Goal: Transaction & Acquisition: Book appointment/travel/reservation

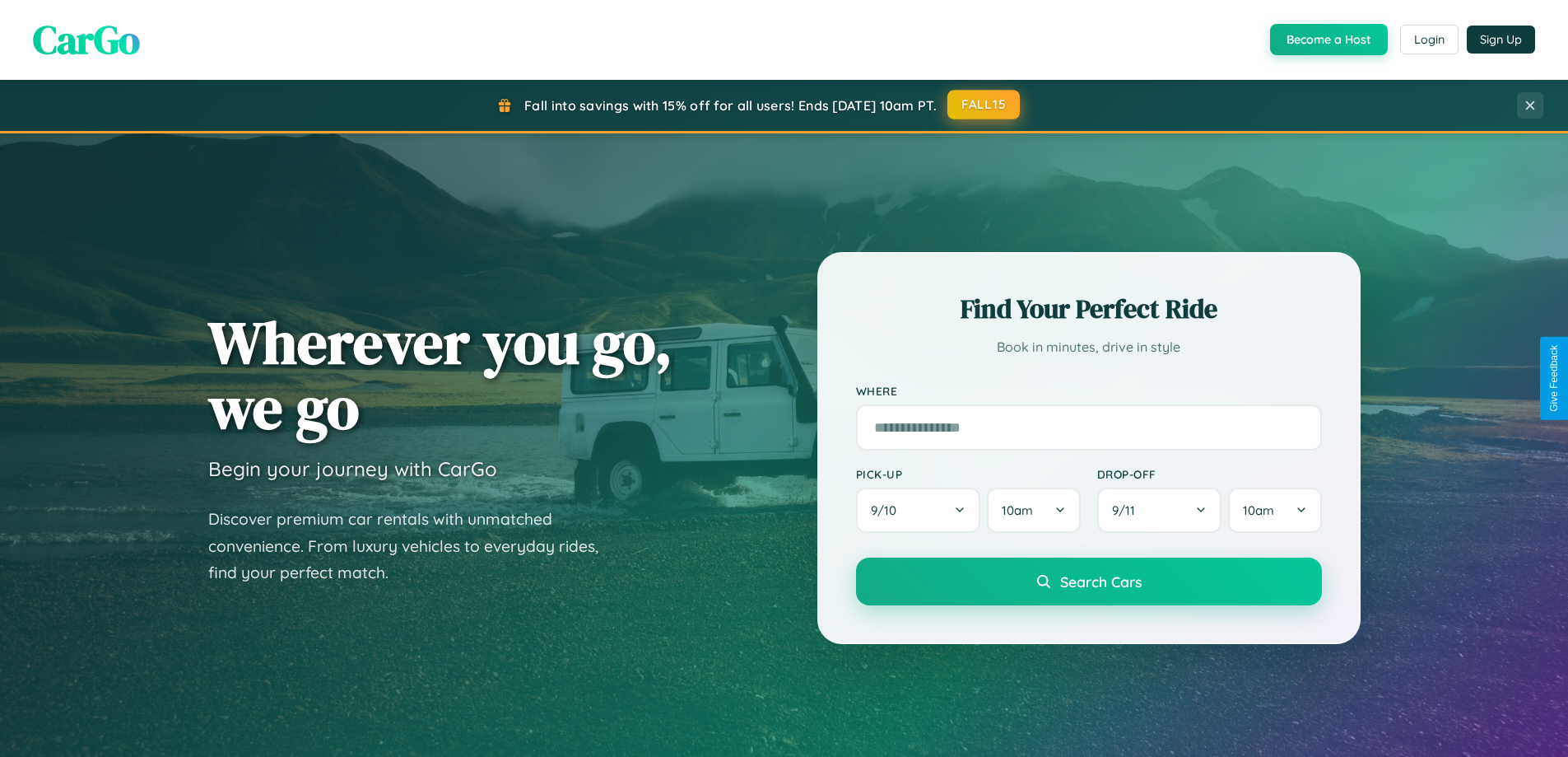
click at [985, 105] on button "FALL15" at bounding box center [983, 105] width 72 height 30
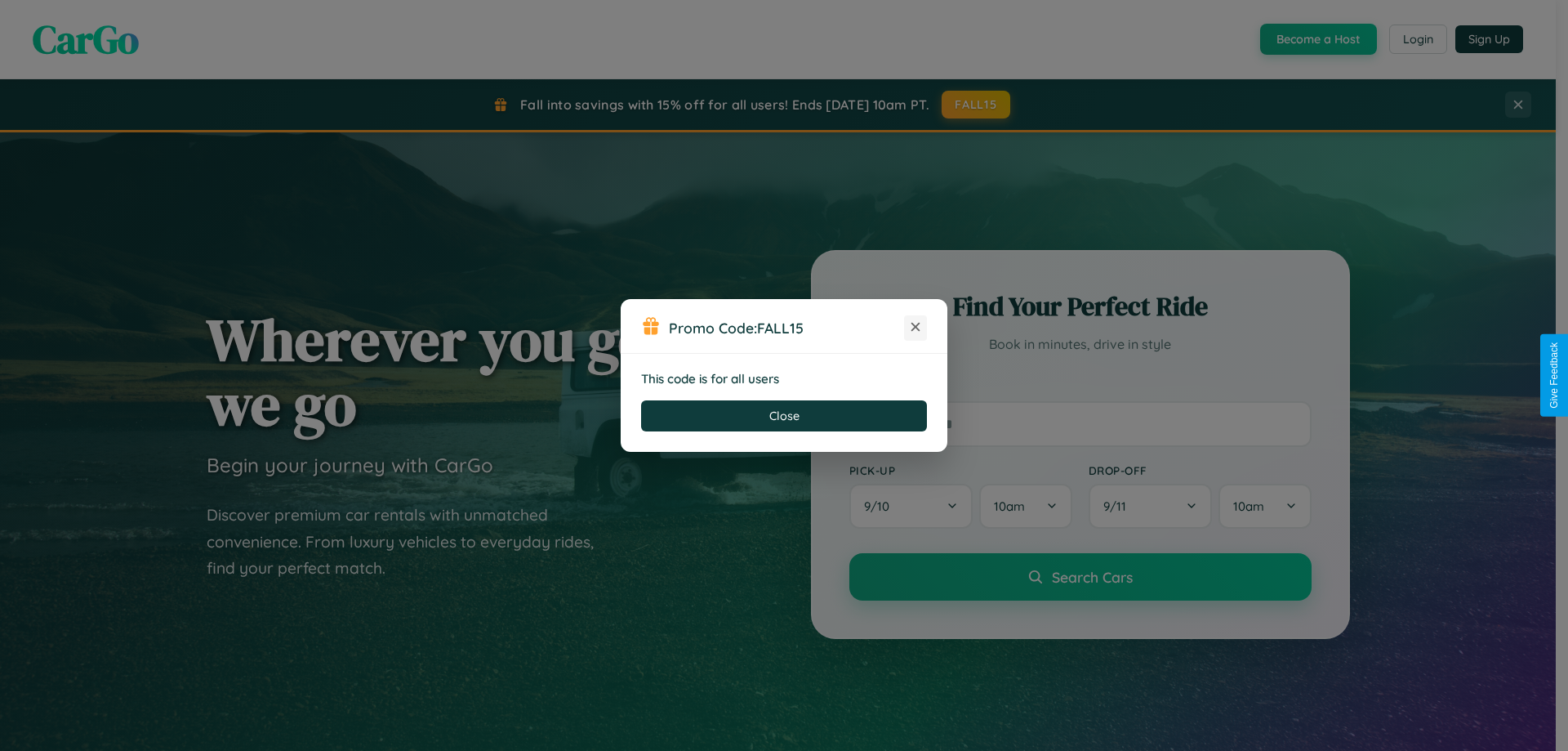
click at [915, 327] on icon at bounding box center [915, 327] width 16 height 16
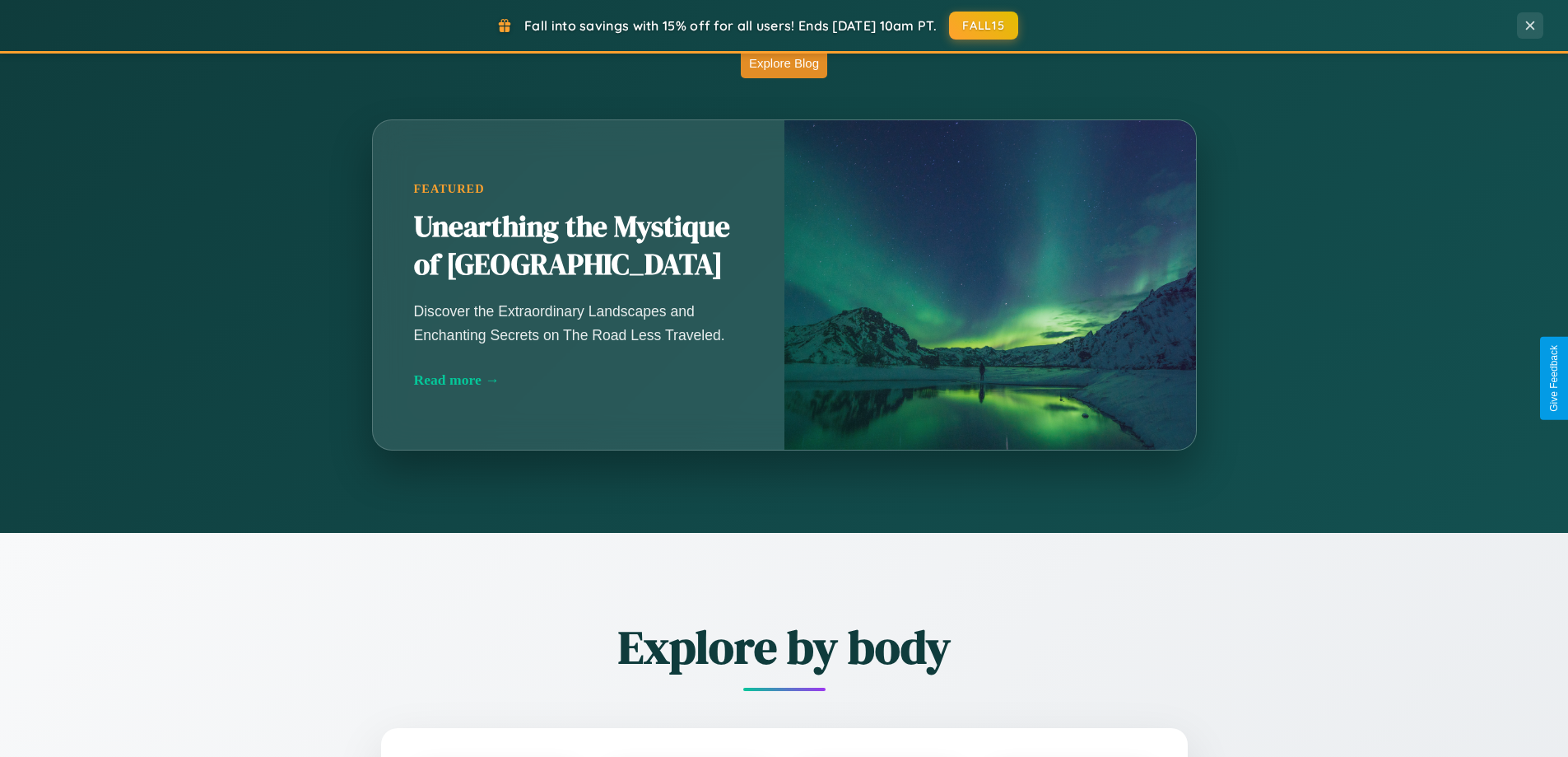
scroll to position [1450, 0]
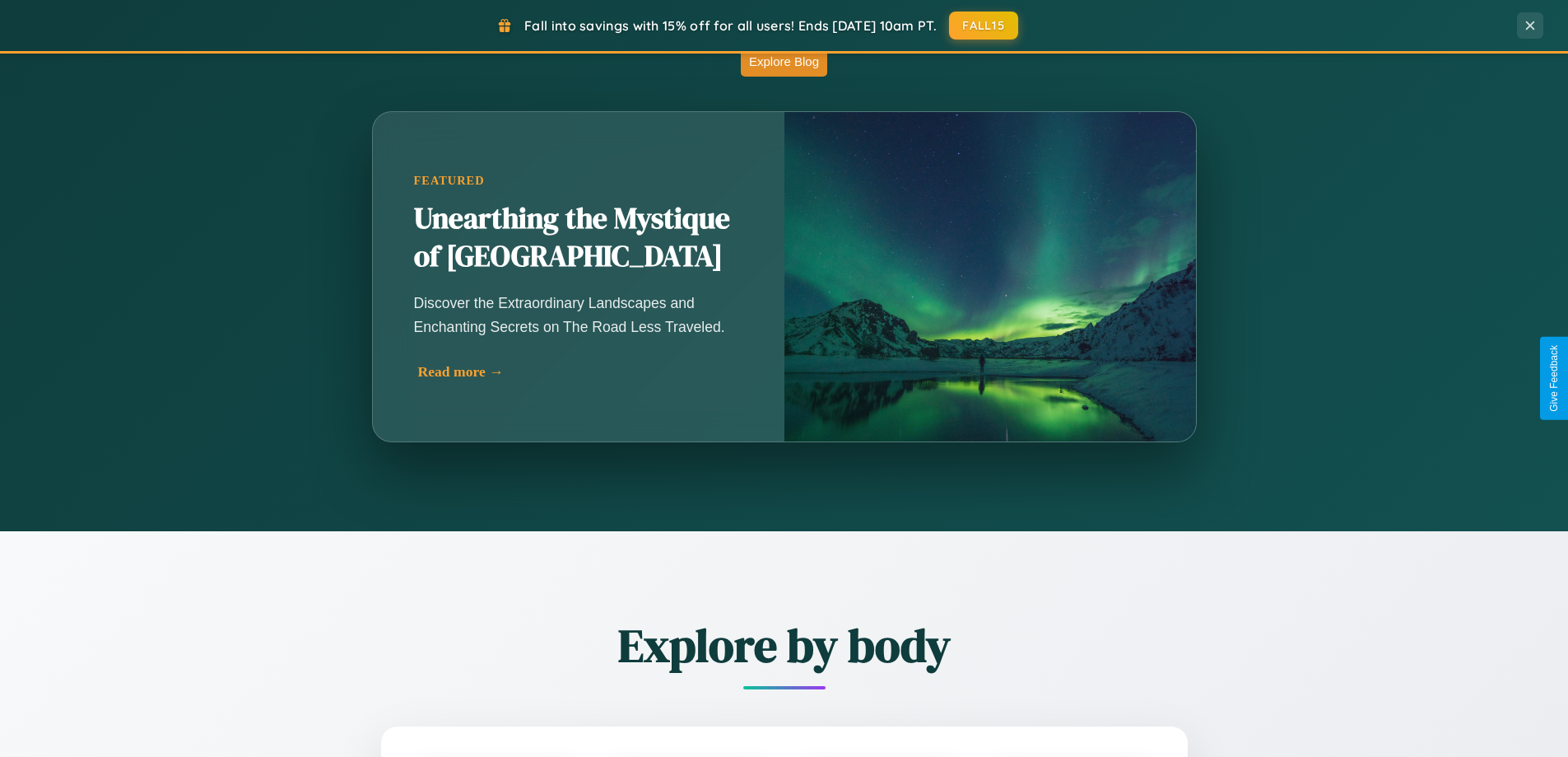
click at [581, 371] on div "Read more →" at bounding box center [582, 372] width 329 height 17
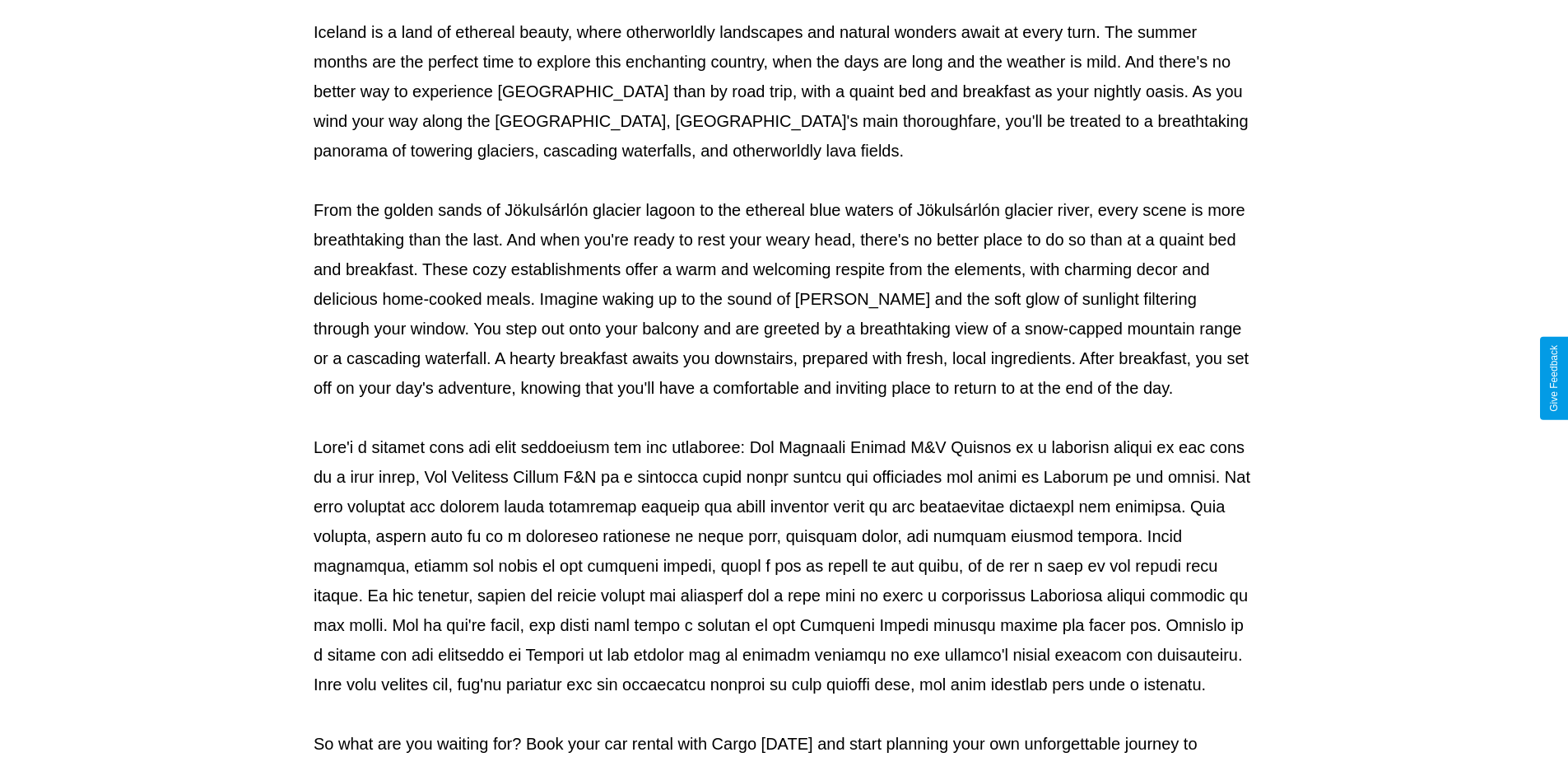
scroll to position [533, 0]
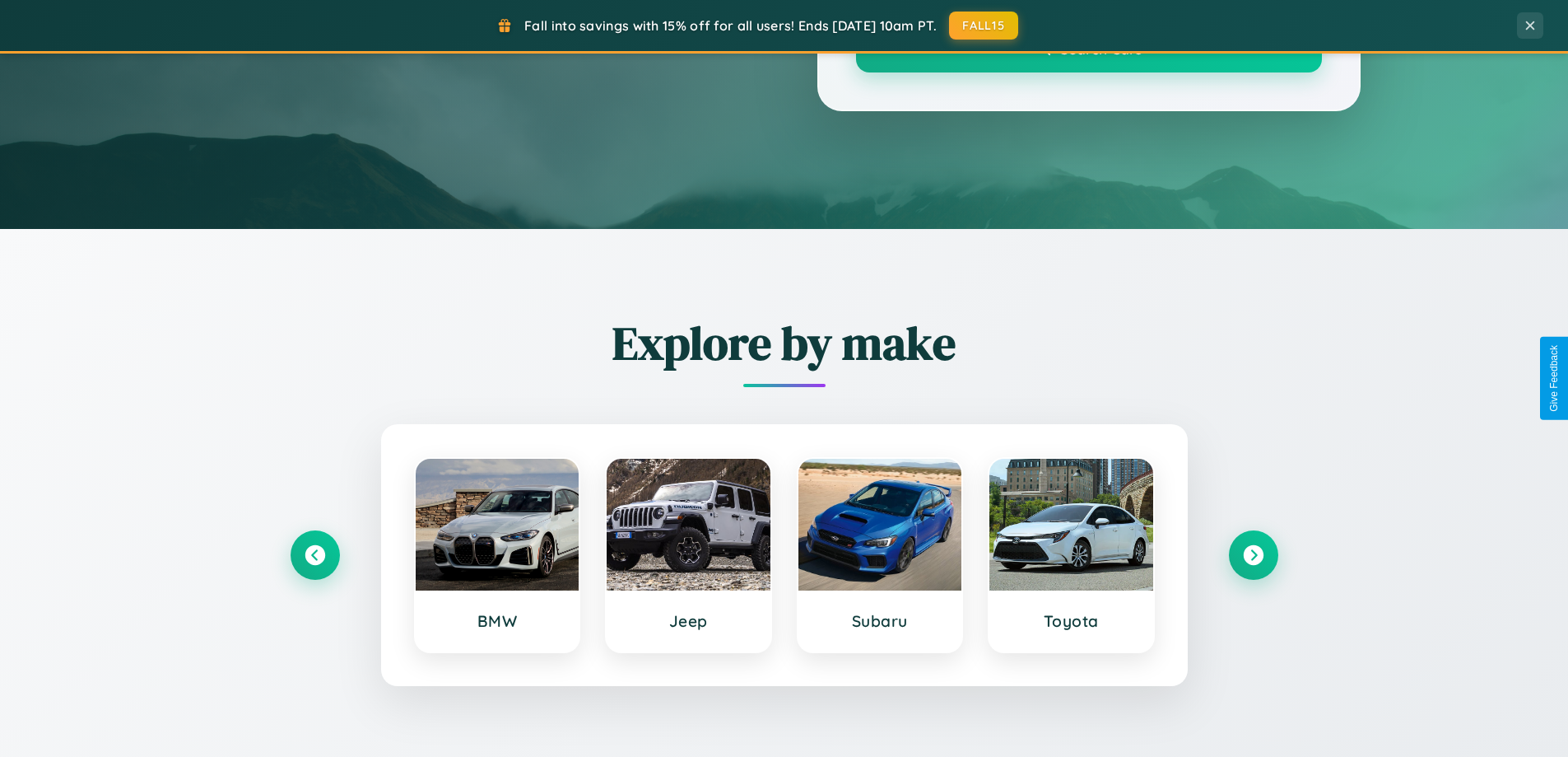
scroll to position [1450, 0]
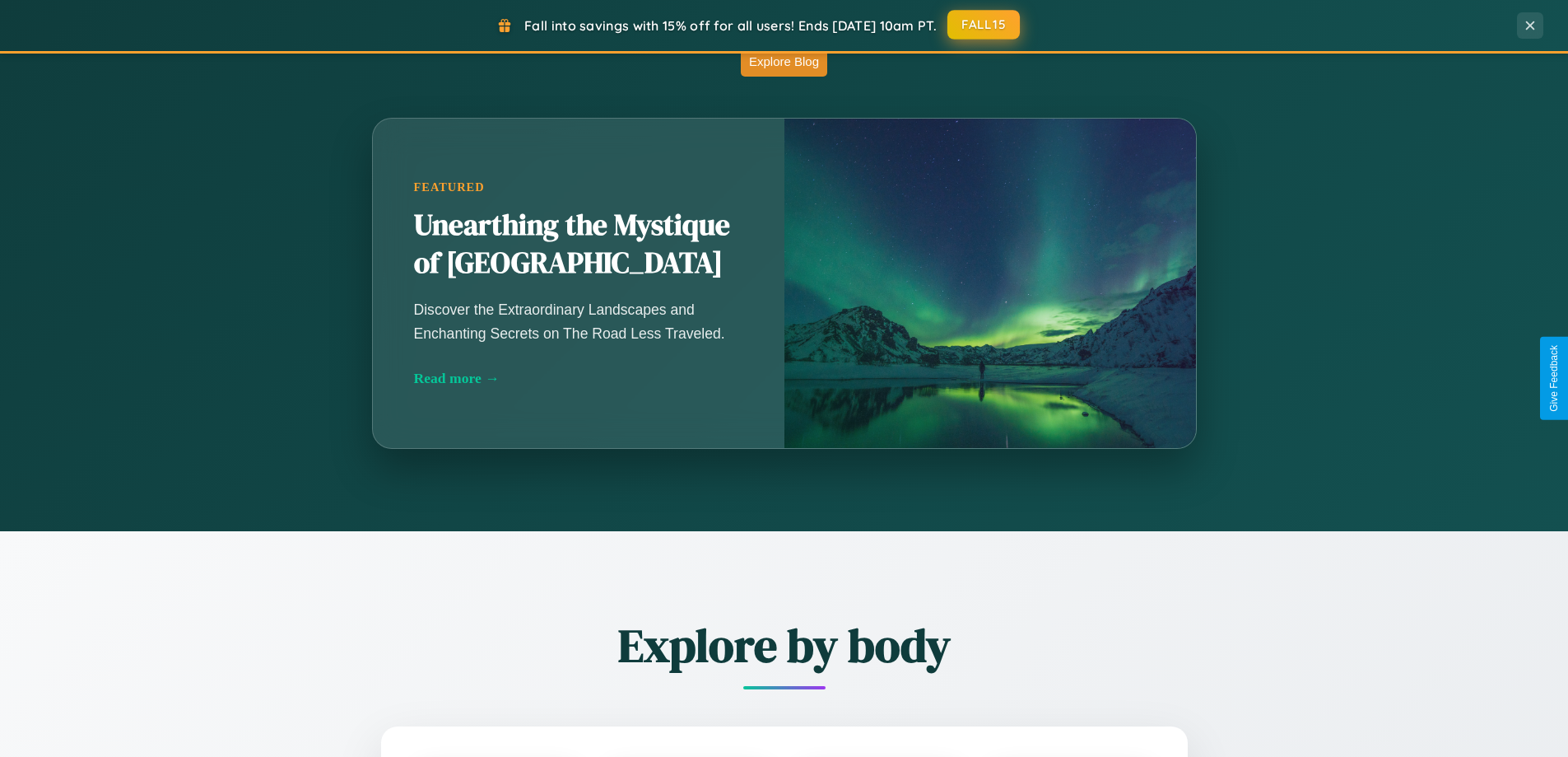
click at [985, 25] on button "FALL15" at bounding box center [983, 24] width 72 height 30
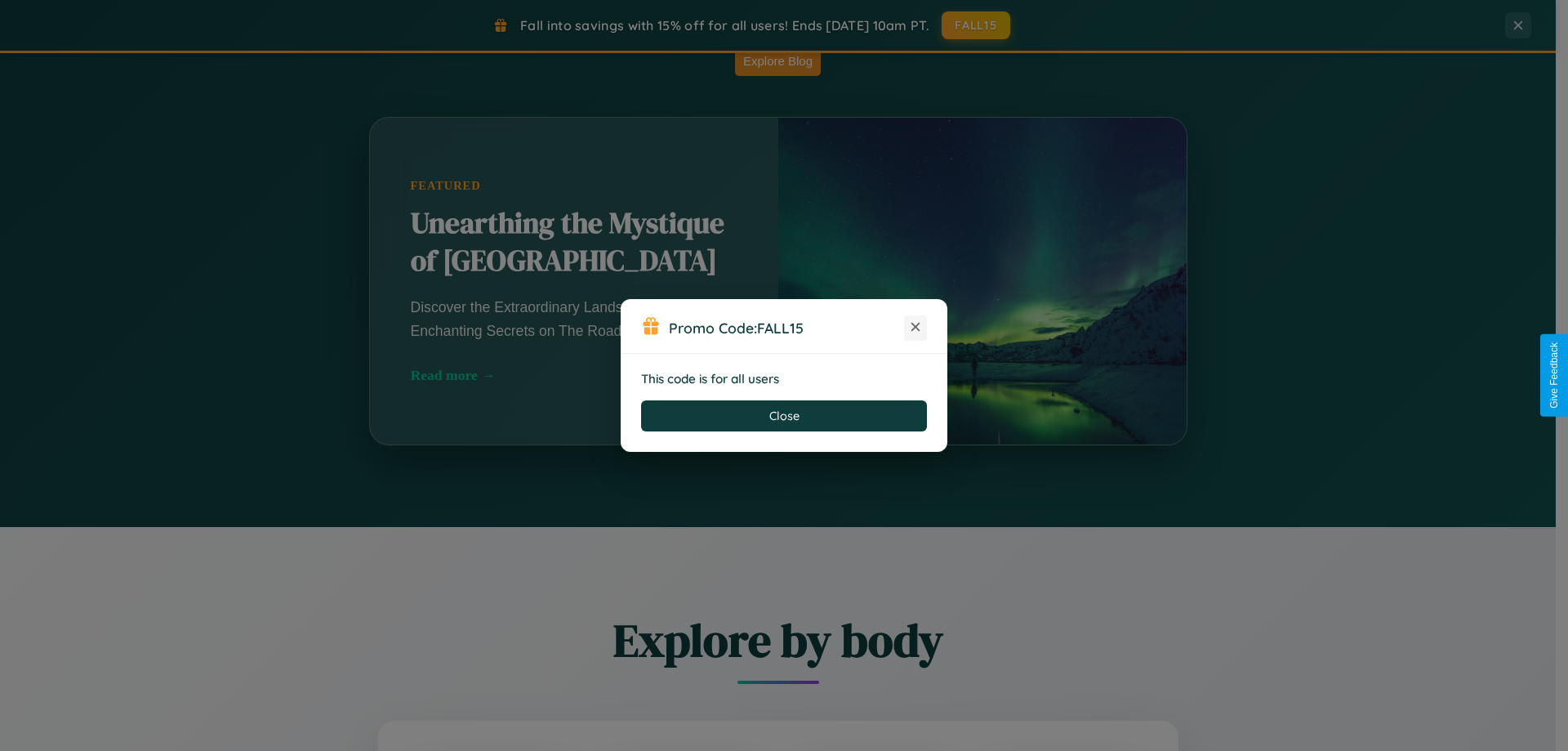
click at [915, 327] on icon at bounding box center [915, 327] width 16 height 16
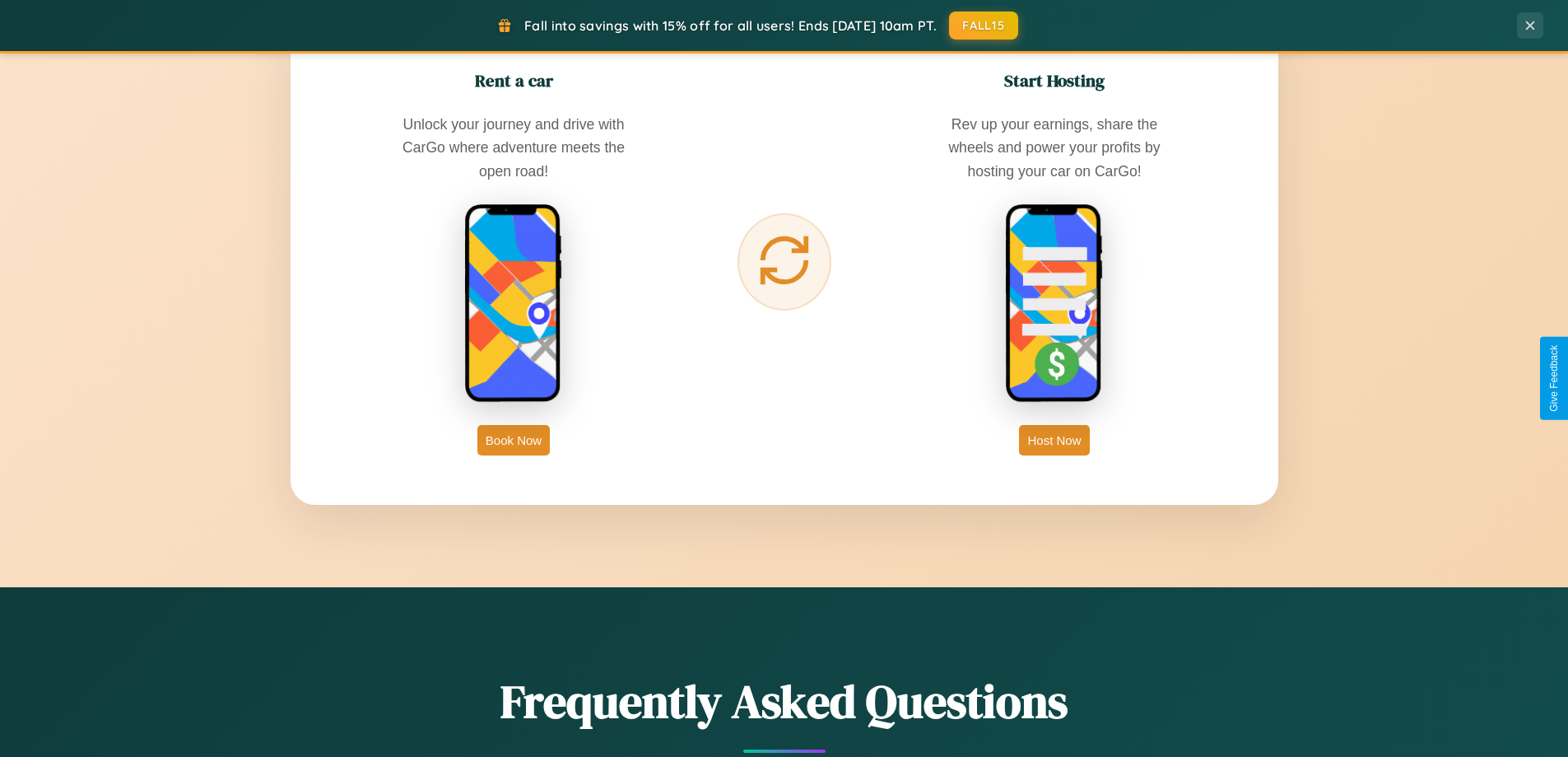
scroll to position [2646, 0]
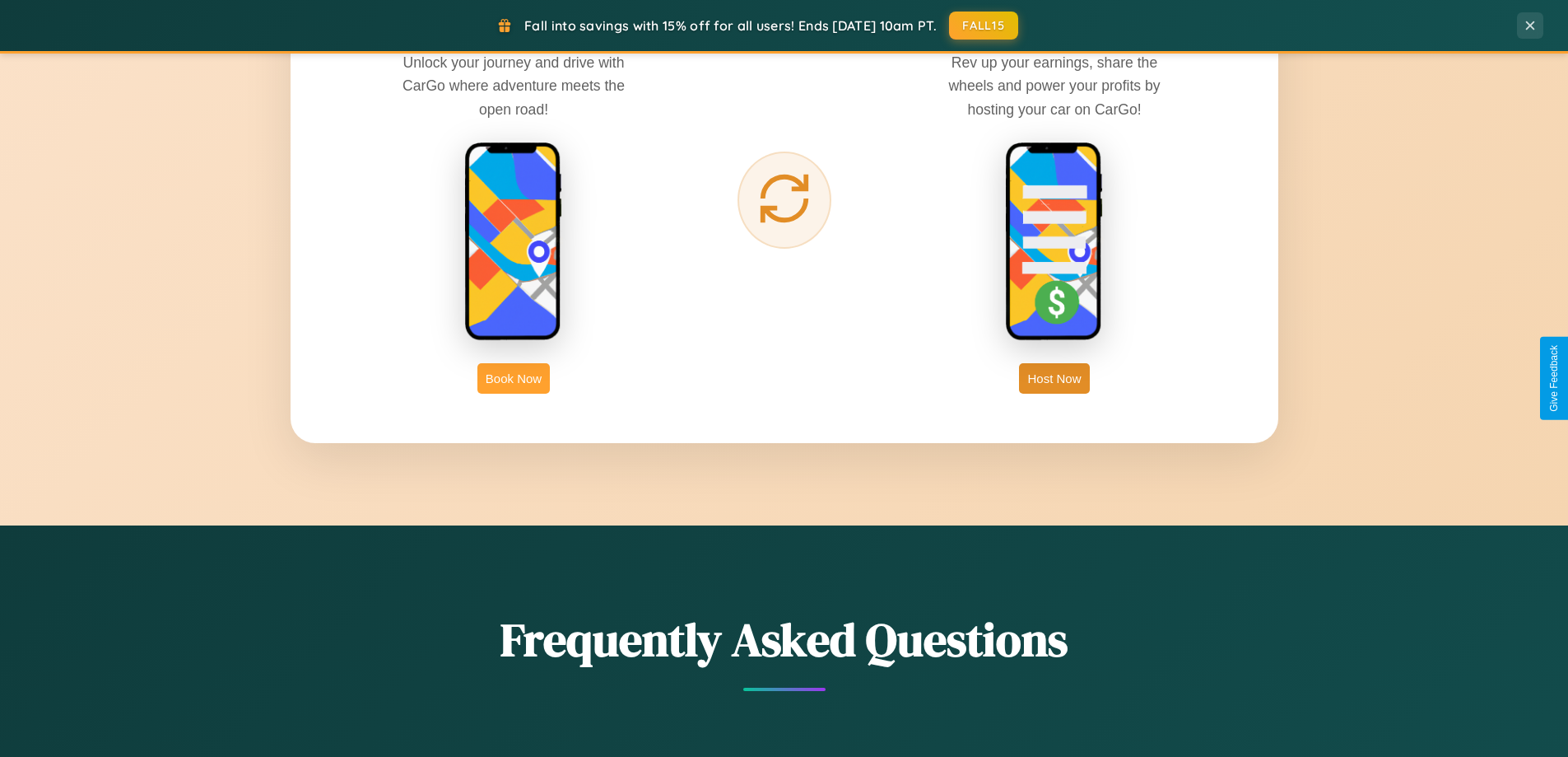
click at [513, 378] on button "Book Now" at bounding box center [513, 378] width 72 height 31
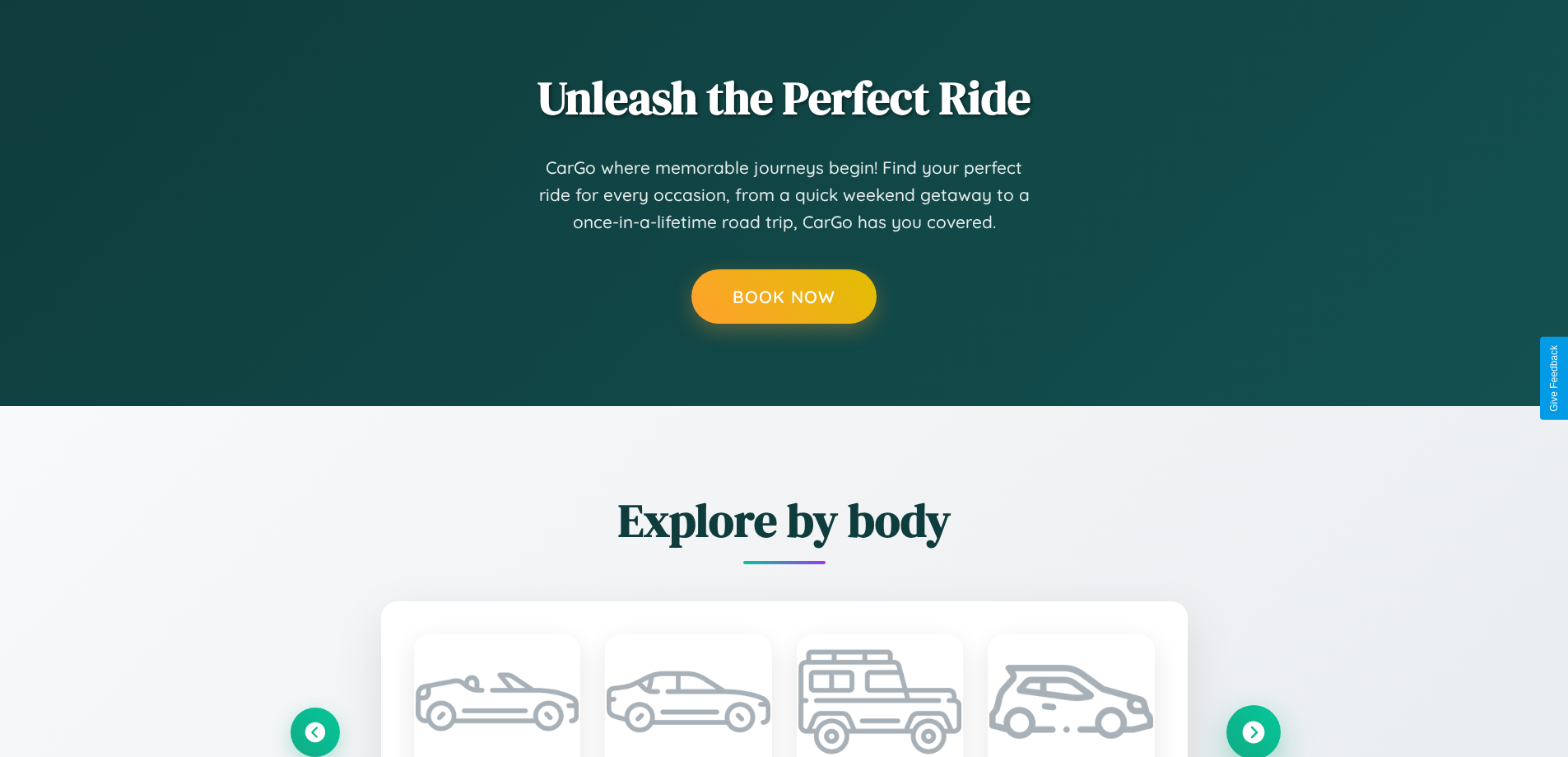
scroll to position [0, 37]
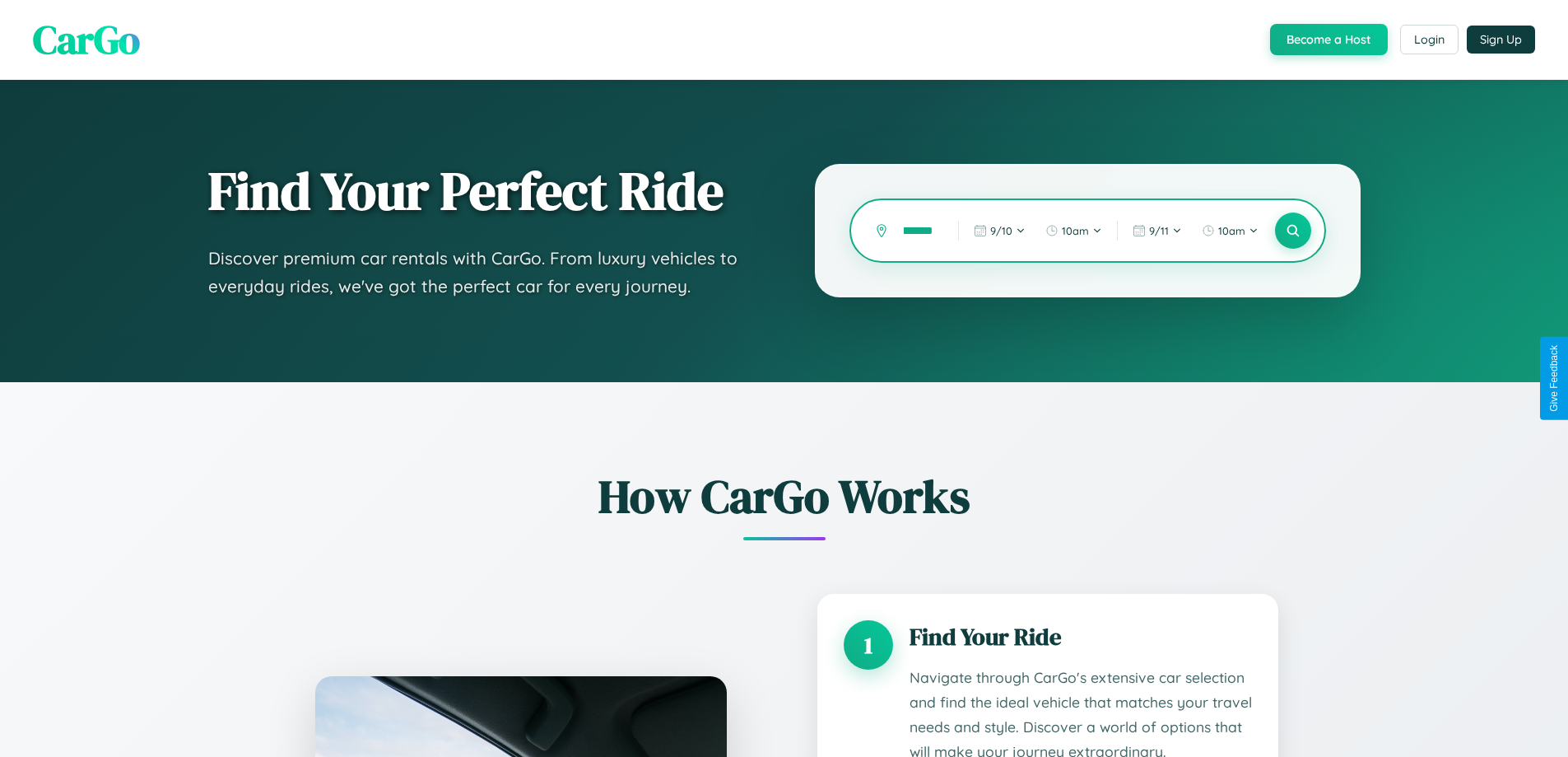
type input "**********"
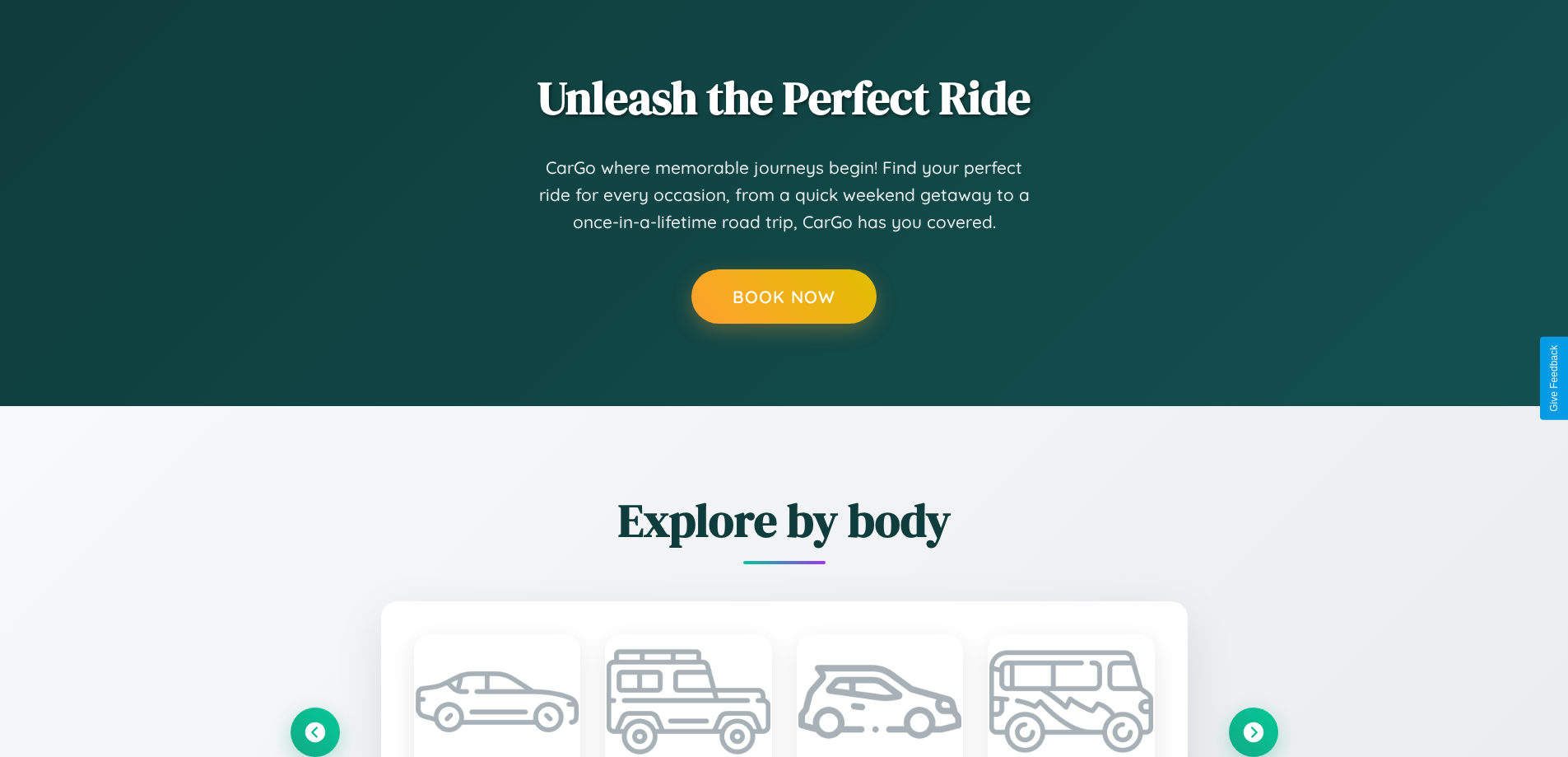
scroll to position [0, 0]
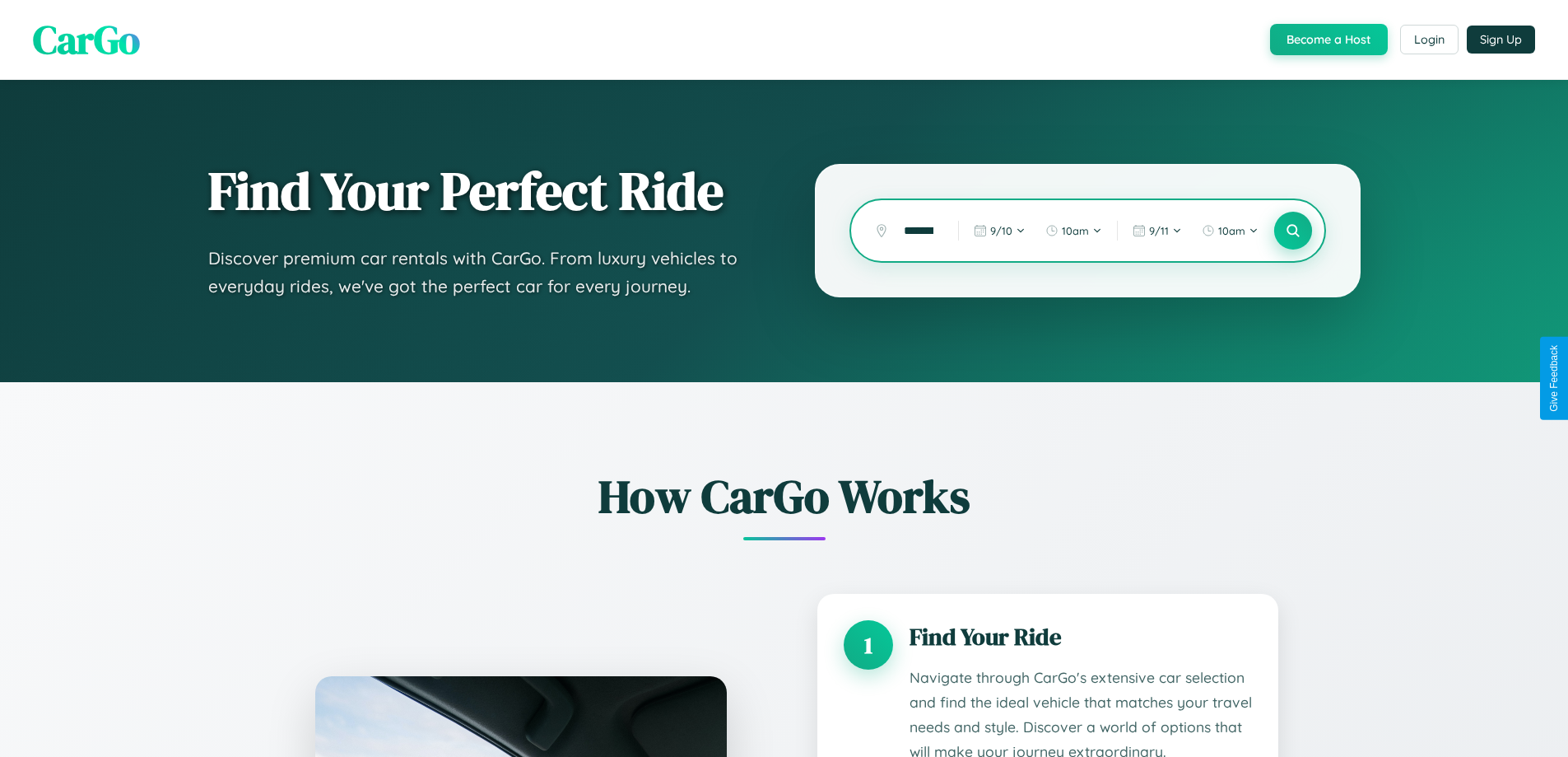
click at [1293, 231] on icon at bounding box center [1293, 231] width 16 height 16
